Goal: Navigation & Orientation: Understand site structure

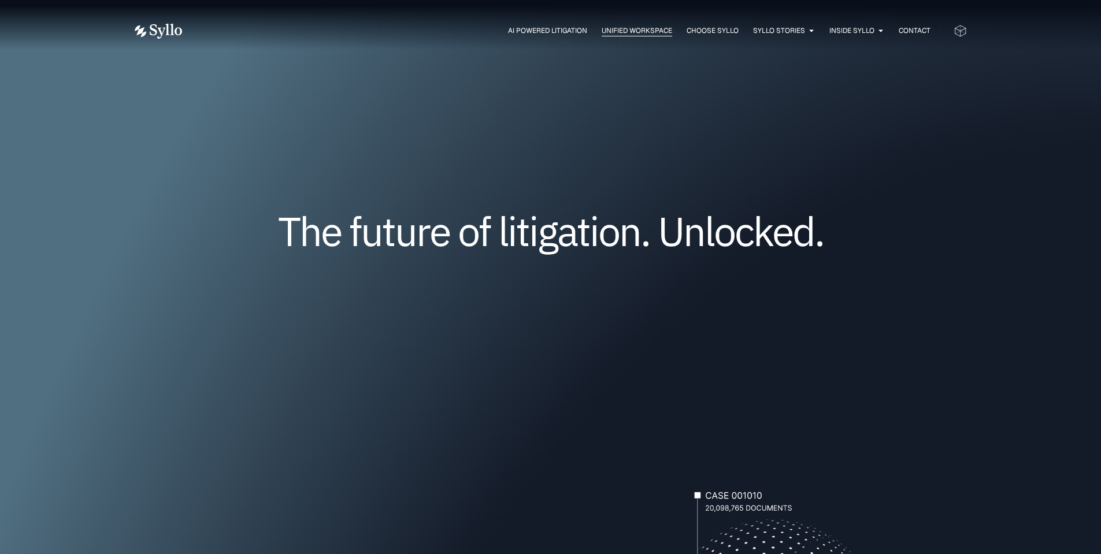
click at [601, 28] on span "Unified Workspace" at bounding box center [636, 30] width 70 height 10
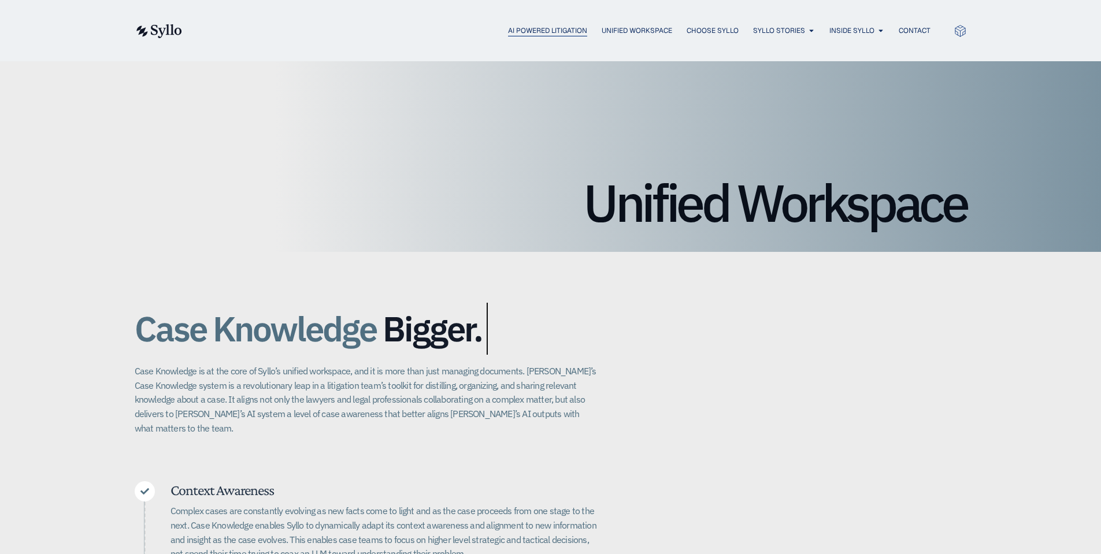
click at [527, 25] on span "AI Powered Litigation" at bounding box center [547, 30] width 79 height 10
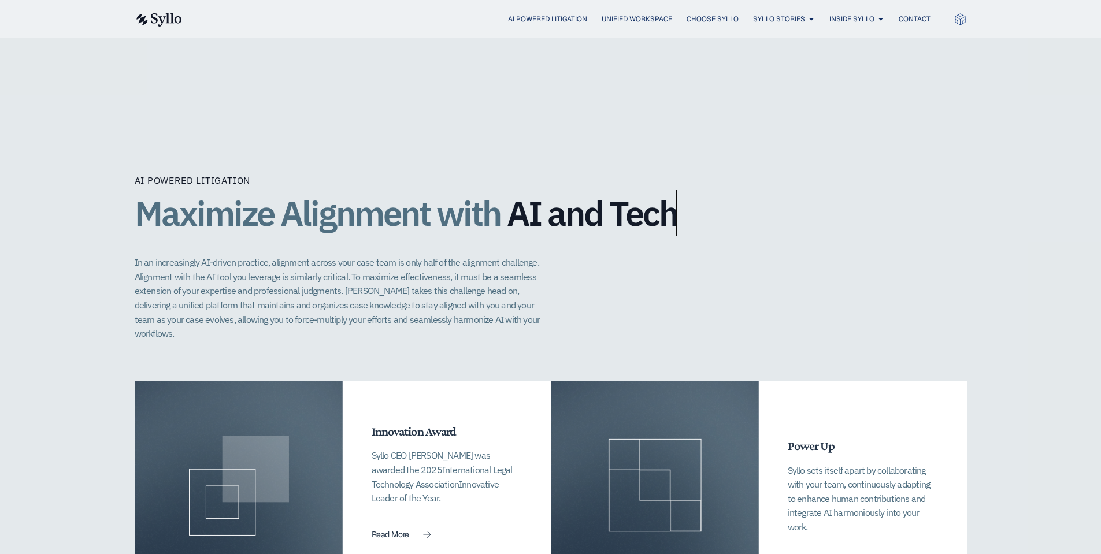
scroll to position [3235, 0]
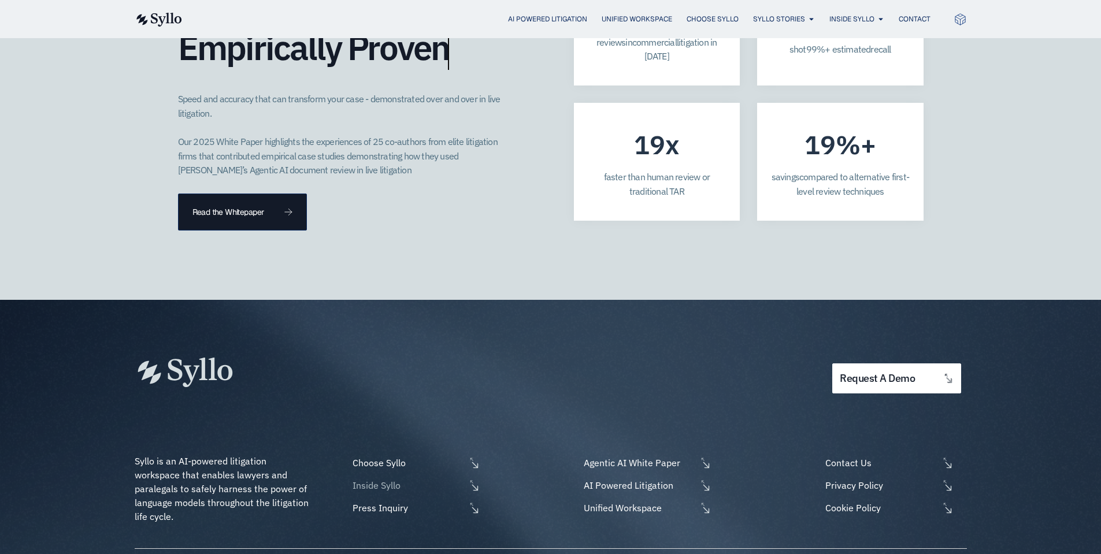
click at [411, 478] on li "Inside Syllo" at bounding box center [415, 487] width 131 height 18
click at [389, 478] on span "Inside Syllo" at bounding box center [408, 485] width 116 height 14
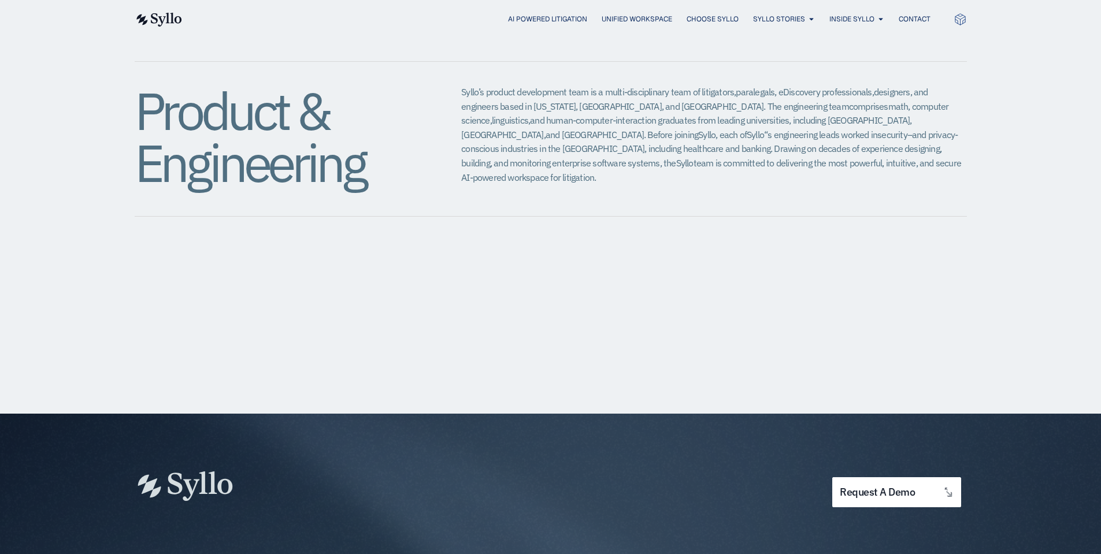
scroll to position [1409, 0]
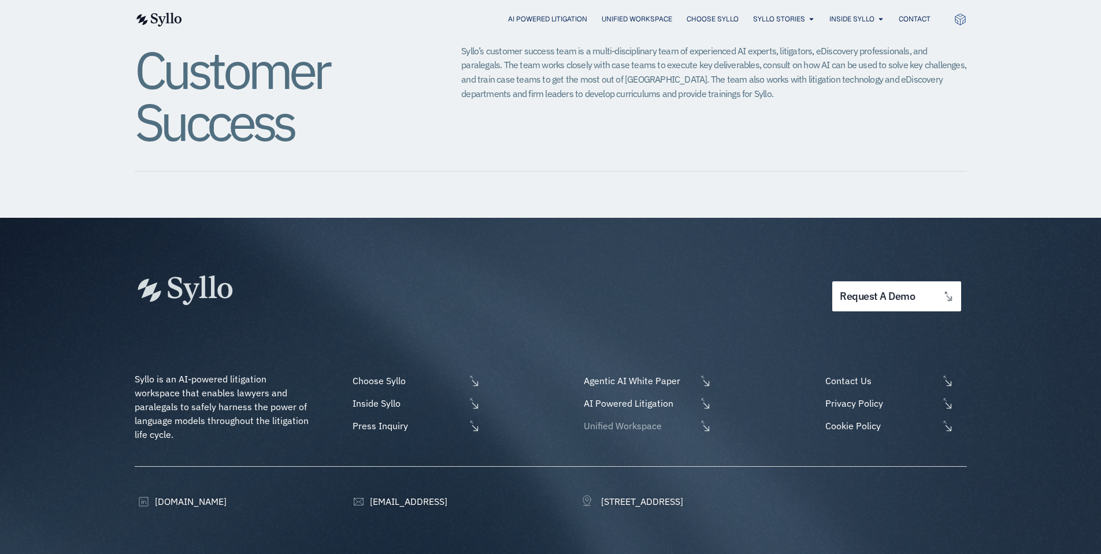
click at [633, 419] on span "Unified Workspace" at bounding box center [639, 426] width 116 height 14
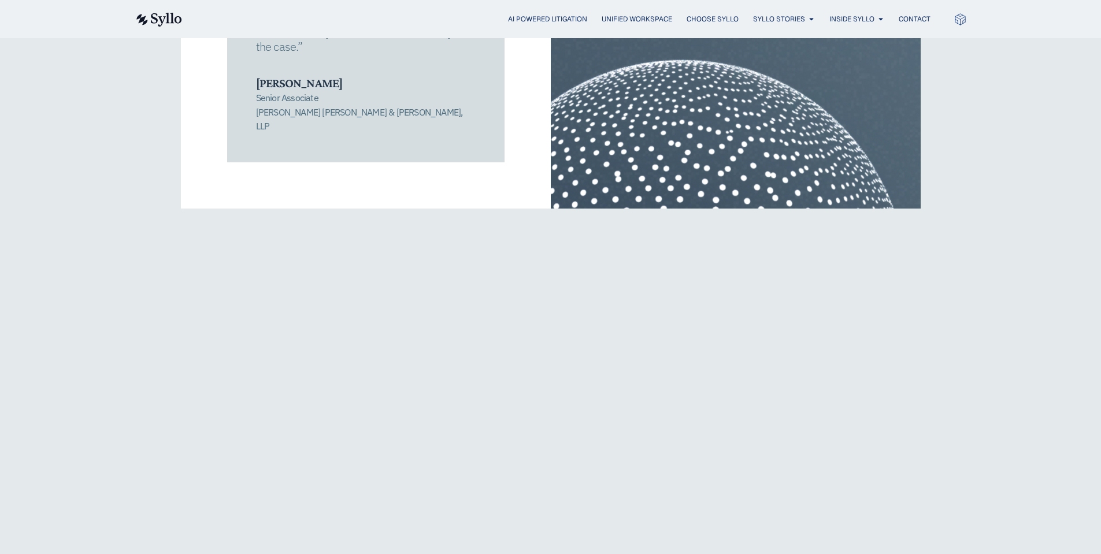
scroll to position [2253, 0]
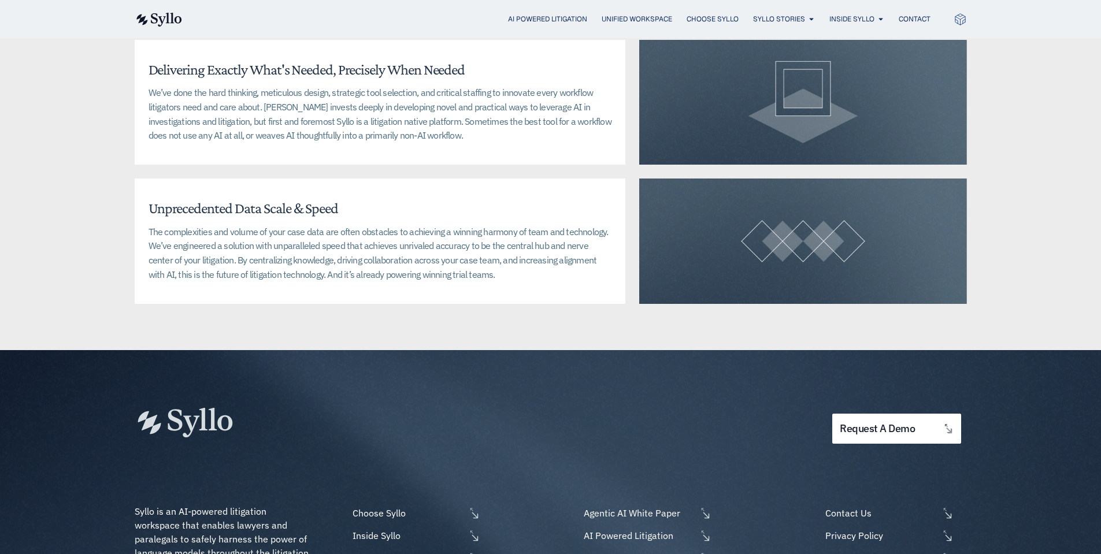
scroll to position [2889, 0]
